Goal: Check status

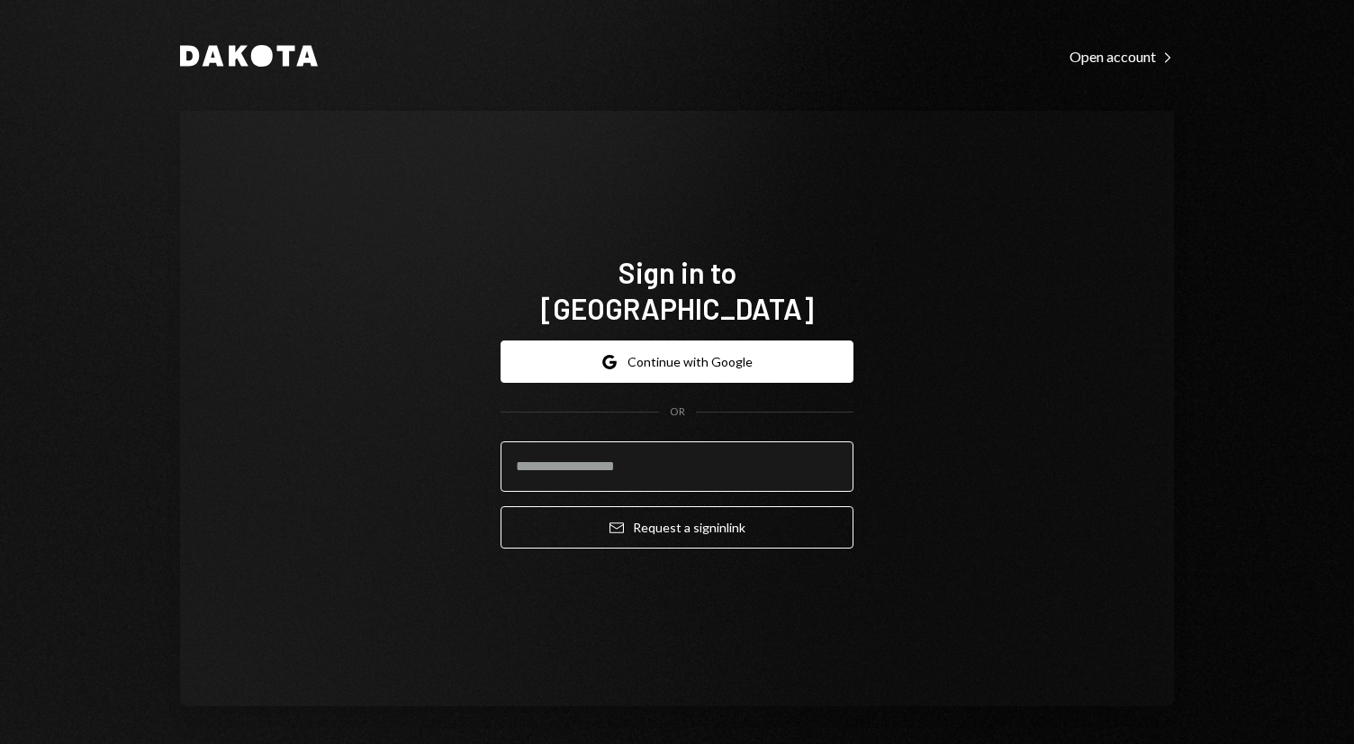
click at [663, 452] on input "email" at bounding box center [677, 466] width 353 height 50
click at [0, 743] on com-1password-button at bounding box center [0, 744] width 0 height 0
click at [664, 457] on input "email" at bounding box center [677, 466] width 353 height 50
click at [0, 743] on com-1password-button at bounding box center [0, 744] width 0 height 0
type input "**********"
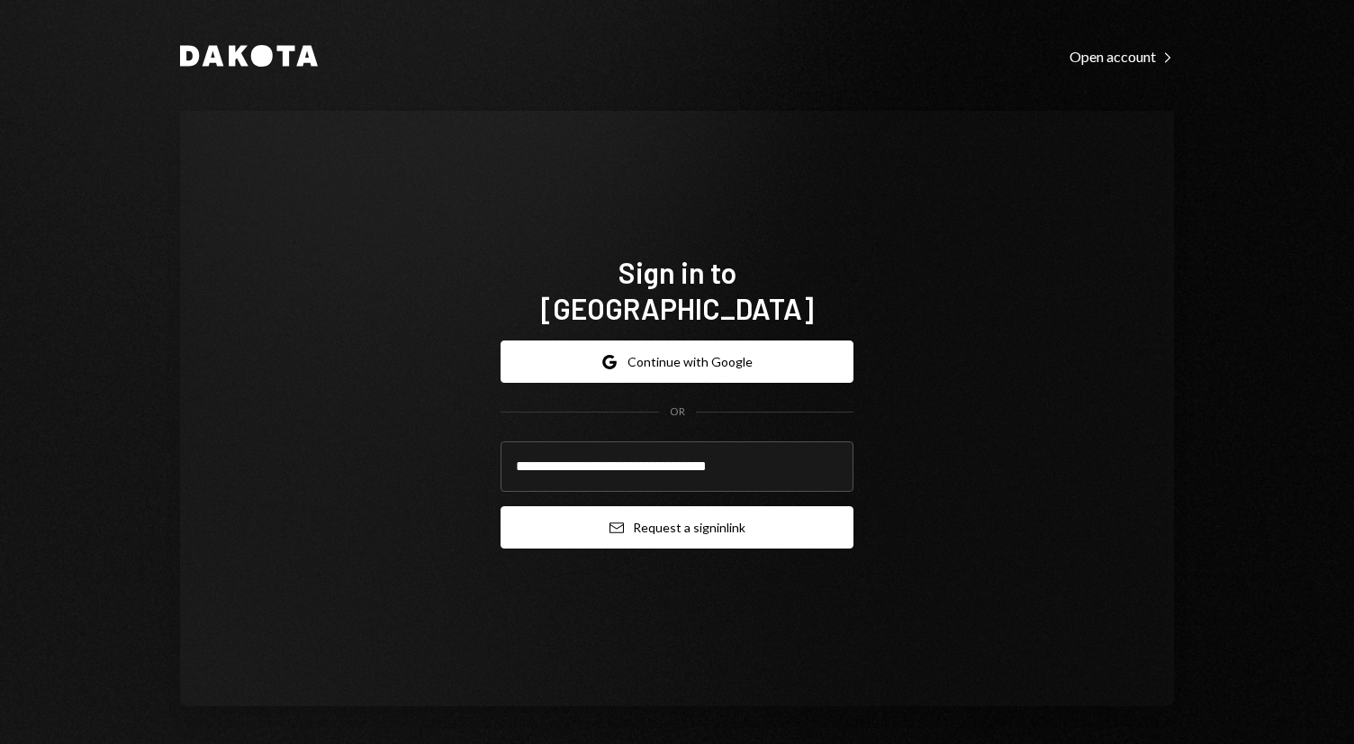
click at [638, 509] on button "Email Request a sign in link" at bounding box center [677, 527] width 353 height 42
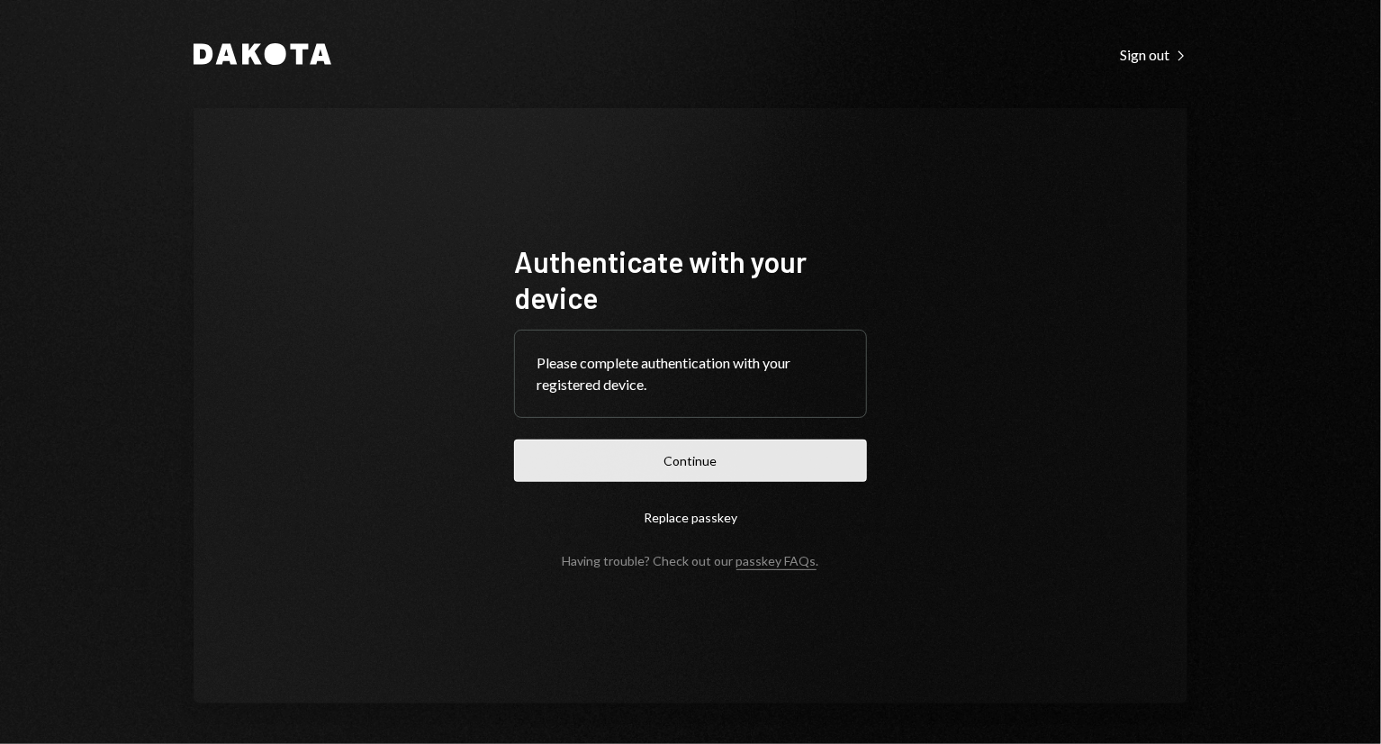
click at [689, 466] on button "Continue" at bounding box center [690, 460] width 353 height 42
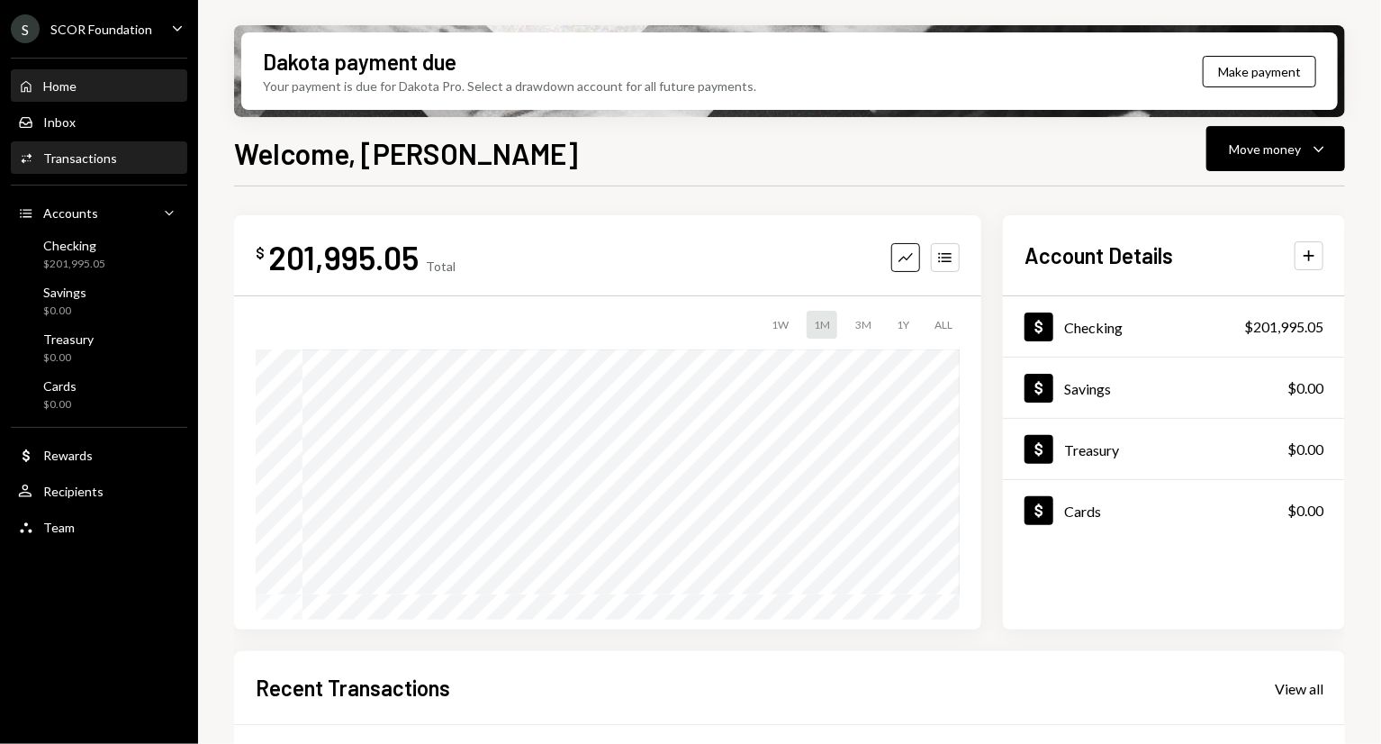
click at [94, 169] on div "Activities Transactions" at bounding box center [99, 158] width 162 height 31
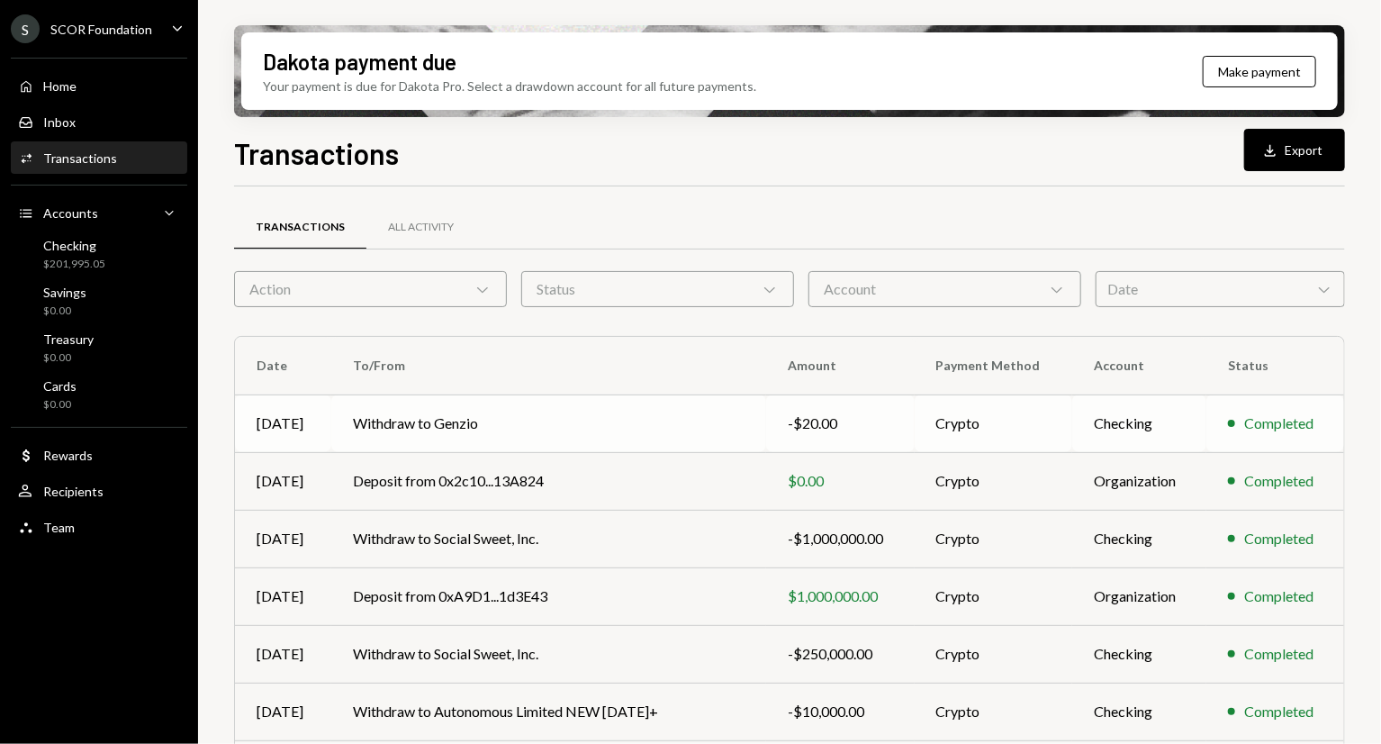
click at [619, 416] on td "Withdraw to Genzio" at bounding box center [548, 423] width 435 height 58
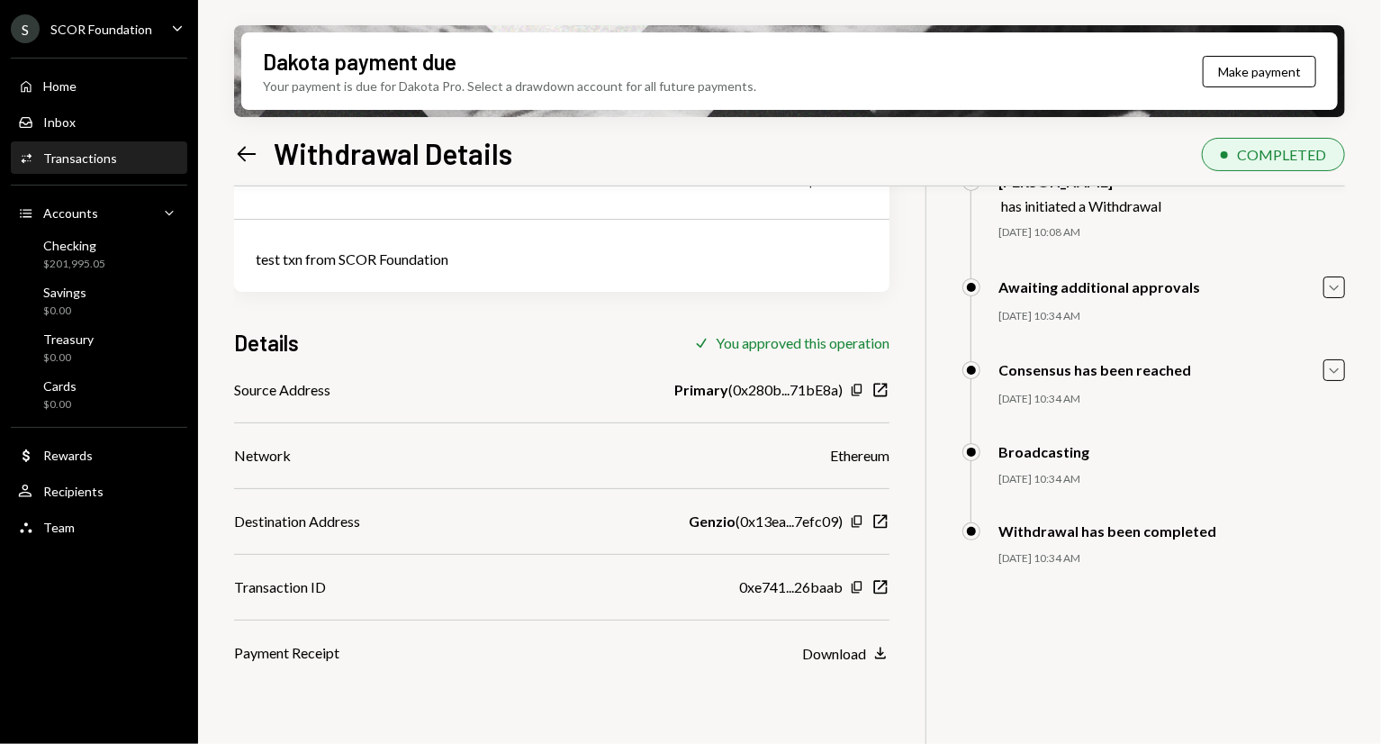
scroll to position [144, 0]
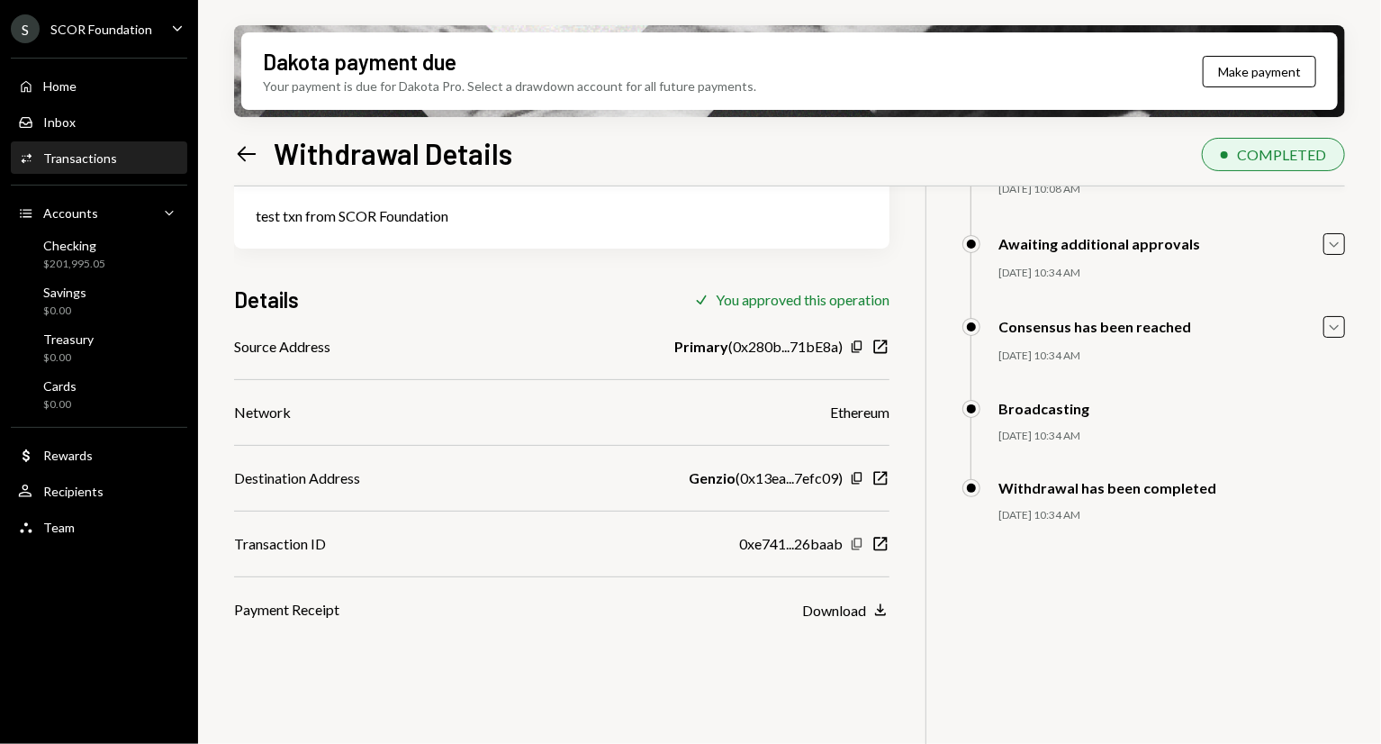
click at [857, 538] on icon "button" at bounding box center [857, 544] width 10 height 12
